Goal: Book appointment/travel/reservation

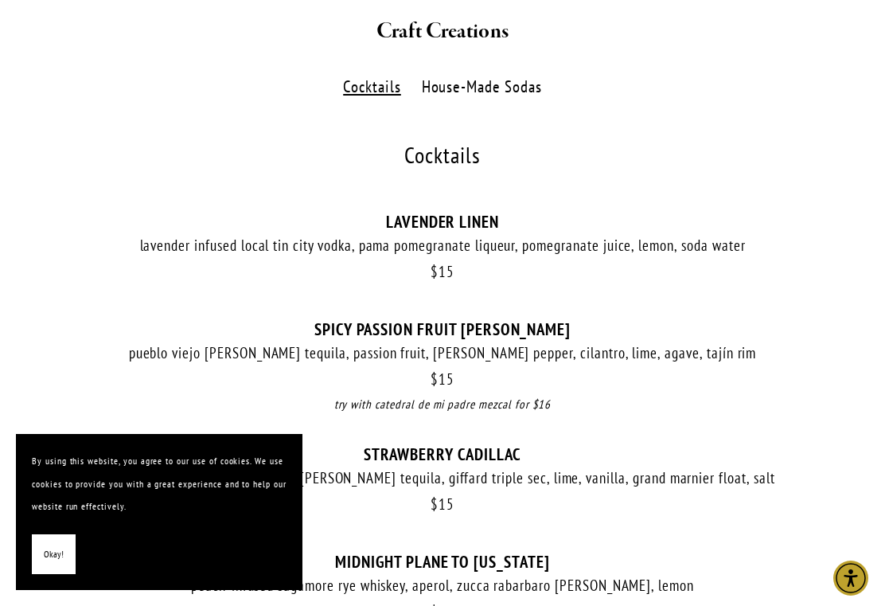
scroll to position [471, 0]
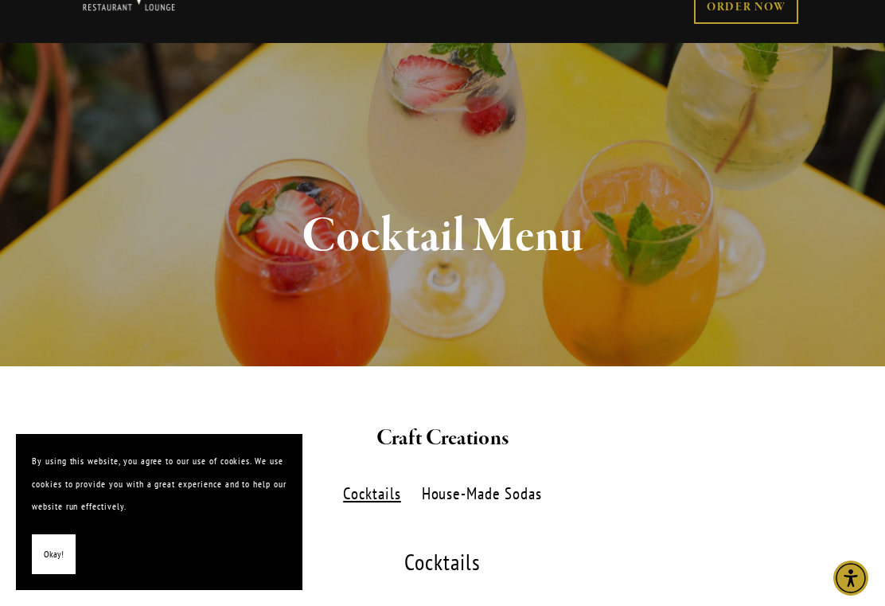
scroll to position [0, 0]
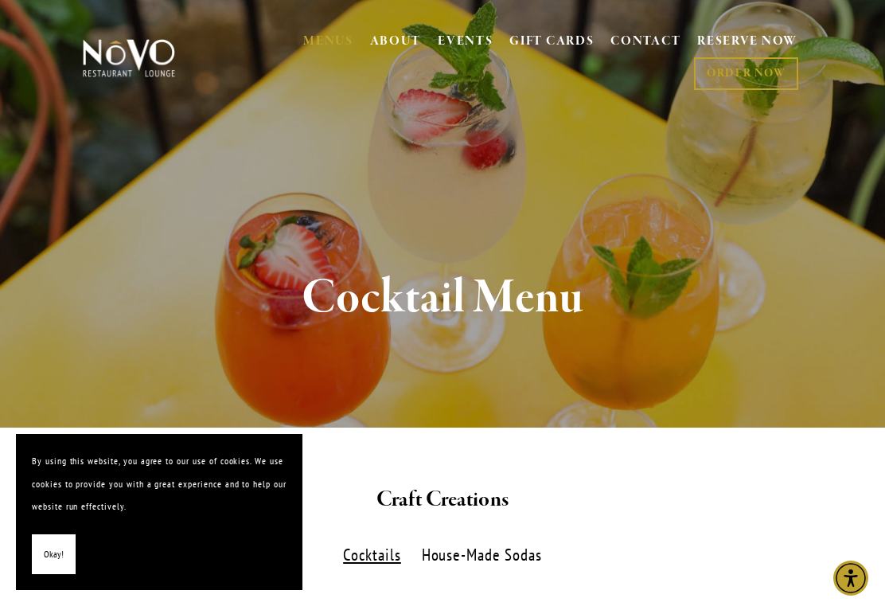
click at [730, 44] on link "RESERVE NOW" at bounding box center [747, 42] width 100 height 30
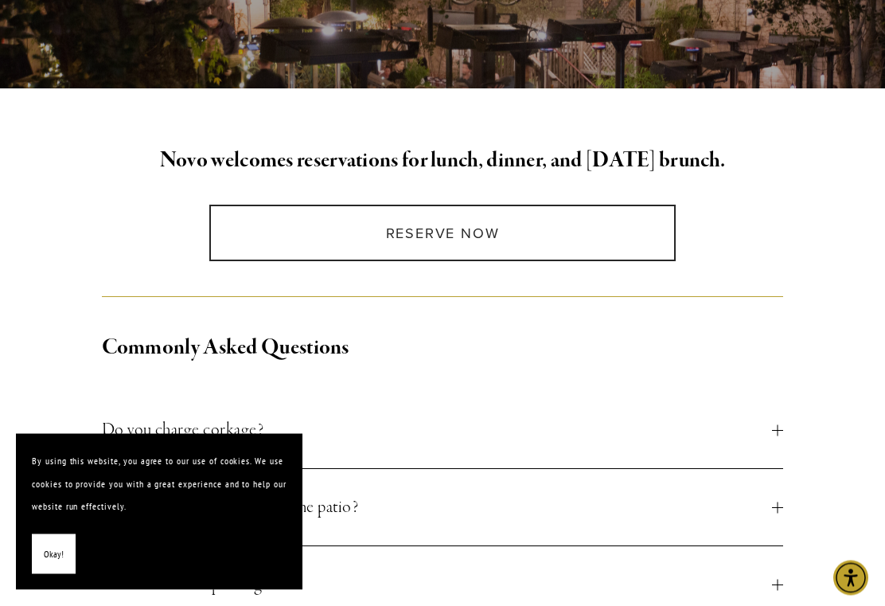
scroll to position [339, 0]
click at [448, 229] on link "Reserve Now" at bounding box center [442, 233] width 467 height 57
